Goal: Task Accomplishment & Management: Complete application form

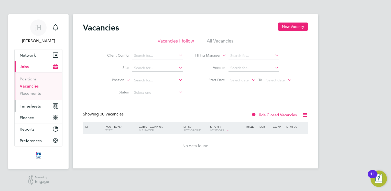
click at [43, 106] on button "Timesheets" at bounding box center [39, 105] width 48 height 11
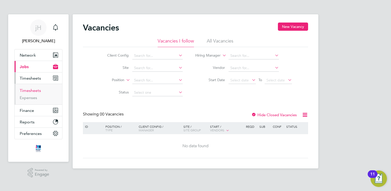
click at [35, 91] on link "Timesheets" at bounding box center [30, 90] width 21 height 5
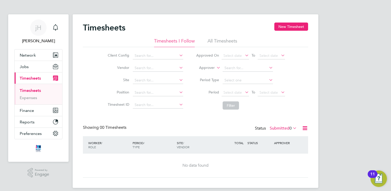
click at [219, 39] on li "All Timesheets" at bounding box center [223, 42] width 30 height 9
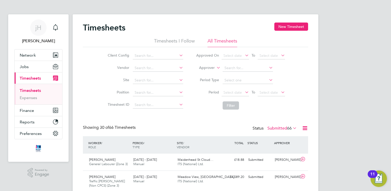
click at [54, 78] on icon "Main navigation" at bounding box center [54, 79] width 3 height 3
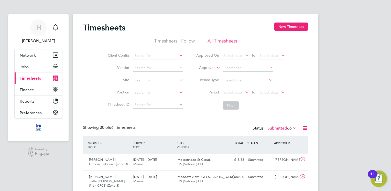
click at [54, 78] on icon "Main navigation" at bounding box center [54, 79] width 3 height 3
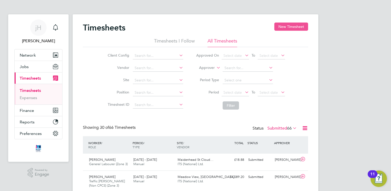
click at [293, 25] on button "New Timesheet" at bounding box center [291, 27] width 34 height 8
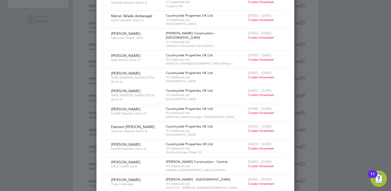
click at [255, 164] on span "Create timesheet" at bounding box center [261, 166] width 26 height 4
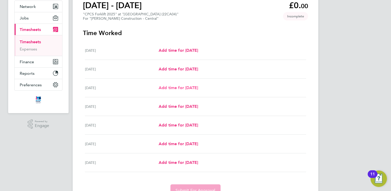
click at [190, 88] on span "Add time for [DATE]" at bounding box center [178, 87] width 39 height 5
select select "30"
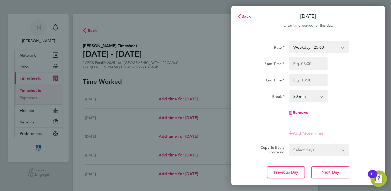
click at [326, 149] on select "Select days Day [DATE] [DATE] [DATE] [DATE]" at bounding box center [316, 149] width 54 height 11
click at [316, 64] on input "Start Time" at bounding box center [308, 63] width 39 height 12
type input "07:00"
click at [319, 81] on input "End Time" at bounding box center [308, 80] width 39 height 12
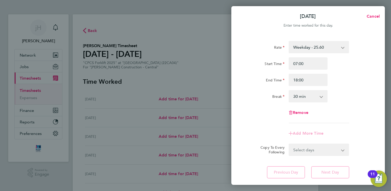
click at [351, 77] on div "End Time 18:00" at bounding box center [308, 80] width 129 height 12
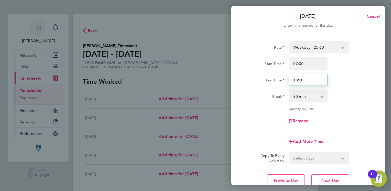
click at [312, 80] on input "18:00" at bounding box center [308, 80] width 39 height 12
click at [340, 79] on div "End Time 18:30" at bounding box center [308, 80] width 129 height 12
click at [309, 80] on input "18:30" at bounding box center [308, 80] width 39 height 12
type input "18:30"
click at [333, 104] on div "Rate Weekday - 25.60 Overtime - 37.11 Start Time 07:00 End Time 18:30 Break 0 m…" at bounding box center [308, 86] width 125 height 90
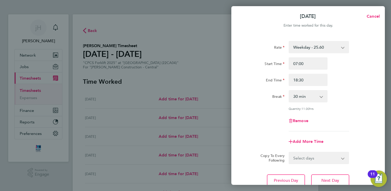
click at [345, 104] on div "Rate Weekday - 25.60 Overtime - 37.11 Start Time 07:00 End Time 18:30 Break 0 m…" at bounding box center [308, 86] width 125 height 90
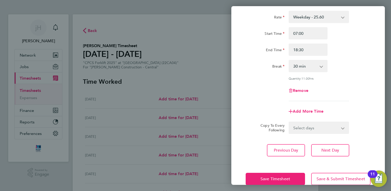
scroll to position [40, 0]
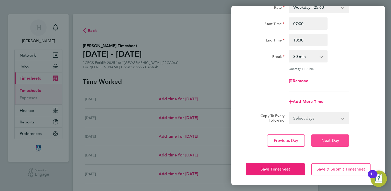
click at [321, 142] on button "Next Day" at bounding box center [330, 140] width 38 height 12
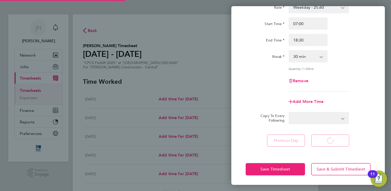
select select "30"
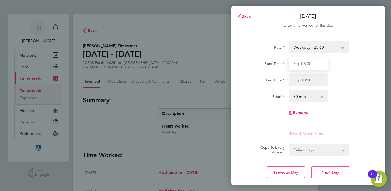
click at [312, 63] on input "Start Time" at bounding box center [308, 63] width 39 height 12
type input "07:00"
type input "18:30"
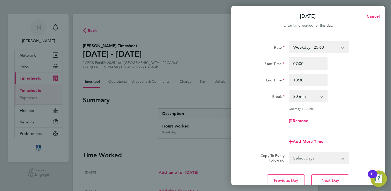
click at [360, 110] on div "Rate Weekday - 25.60 Overtime - 37.11 Start Time 07:00 End Time 18:30 Break 0 m…" at bounding box center [308, 86] width 125 height 90
click at [343, 159] on app-icon-cross-button at bounding box center [346, 157] width 6 height 11
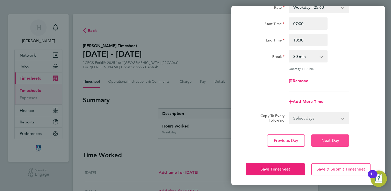
click at [331, 141] on span "Next Day" at bounding box center [331, 140] width 18 height 5
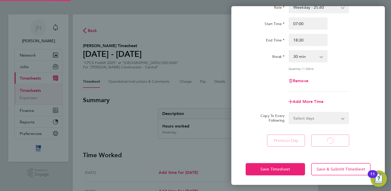
scroll to position [32, 0]
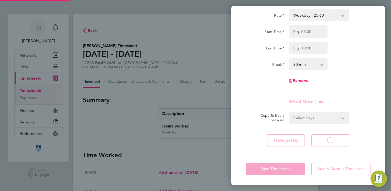
select select "30"
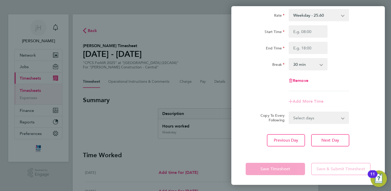
scroll to position [0, 0]
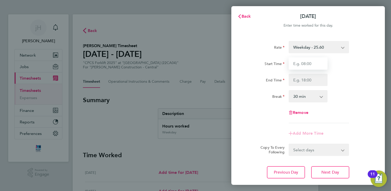
click at [313, 64] on input "Start Time" at bounding box center [308, 63] width 39 height 12
type input "07:00"
type input "18:30"
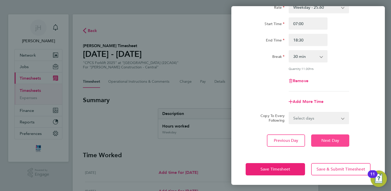
click at [336, 137] on button "Next Day" at bounding box center [330, 140] width 38 height 12
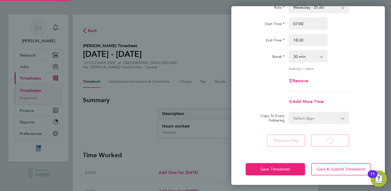
scroll to position [32, 0]
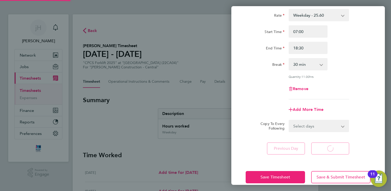
select select "30"
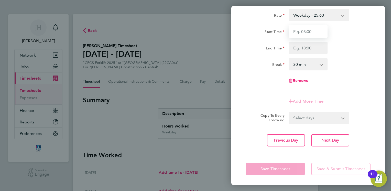
click at [303, 31] on input "Start Time" at bounding box center [308, 31] width 39 height 12
type input "07:00"
type input "18:30"
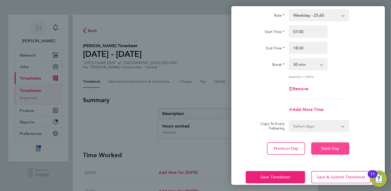
click at [332, 147] on span "Next Day" at bounding box center [331, 148] width 18 height 5
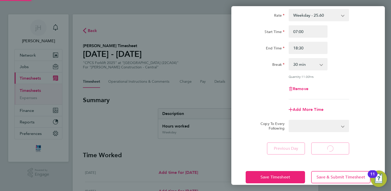
select select "30"
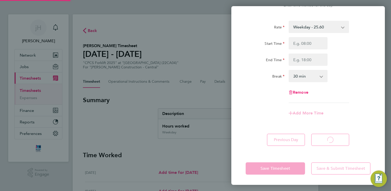
scroll to position [20, 0]
select select "30"
click at [191, 158] on div "Back [DATE] Enter time worked for this day. Rate Weekday - 25.60 Overtime - 37.…" at bounding box center [195, 95] width 391 height 191
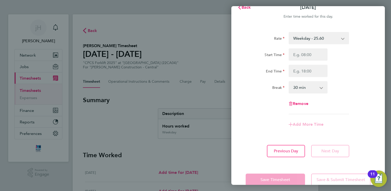
scroll to position [0, 0]
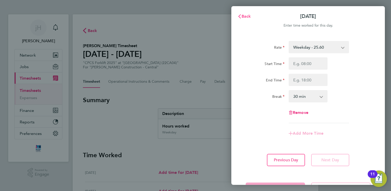
click at [246, 17] on span "Back" at bounding box center [246, 16] width 9 height 5
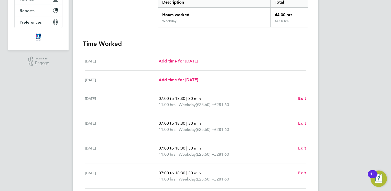
scroll to position [154, 0]
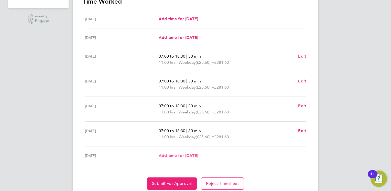
click at [189, 154] on span "Add time for [DATE]" at bounding box center [178, 155] width 39 height 5
select select "30"
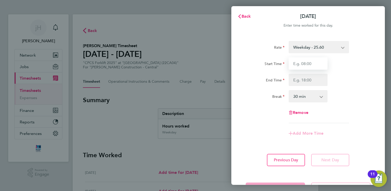
click at [317, 63] on input "Start Time" at bounding box center [308, 63] width 39 height 12
type input "07:00"
click at [309, 78] on input "End Time" at bounding box center [308, 80] width 39 height 12
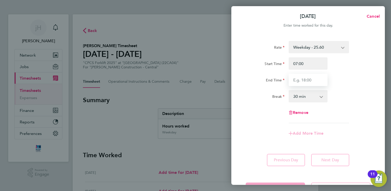
type input "18:30"
click at [315, 141] on form "Rate Weekday - 25.60 Overtime - 37.11 Start Time 07:00 End Time 18:30 Break 0 m…" at bounding box center [308, 92] width 125 height 103
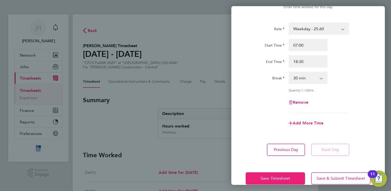
scroll to position [28, 0]
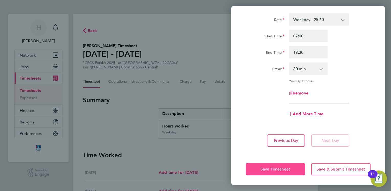
click at [291, 170] on button "Save Timesheet" at bounding box center [275, 169] width 59 height 12
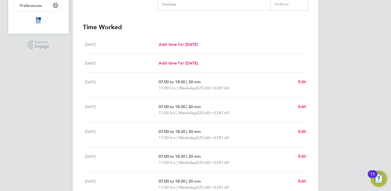
scroll to position [178, 0]
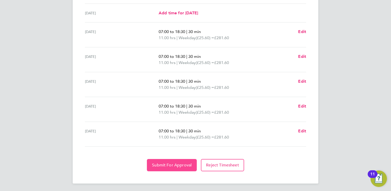
click at [187, 163] on span "Submit For Approval" at bounding box center [172, 165] width 40 height 5
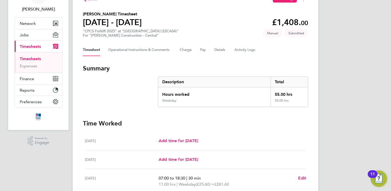
scroll to position [0, 0]
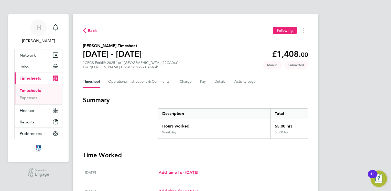
click at [237, 98] on h3 "Summary" at bounding box center [195, 100] width 225 height 8
